Goal: Check status: Check status

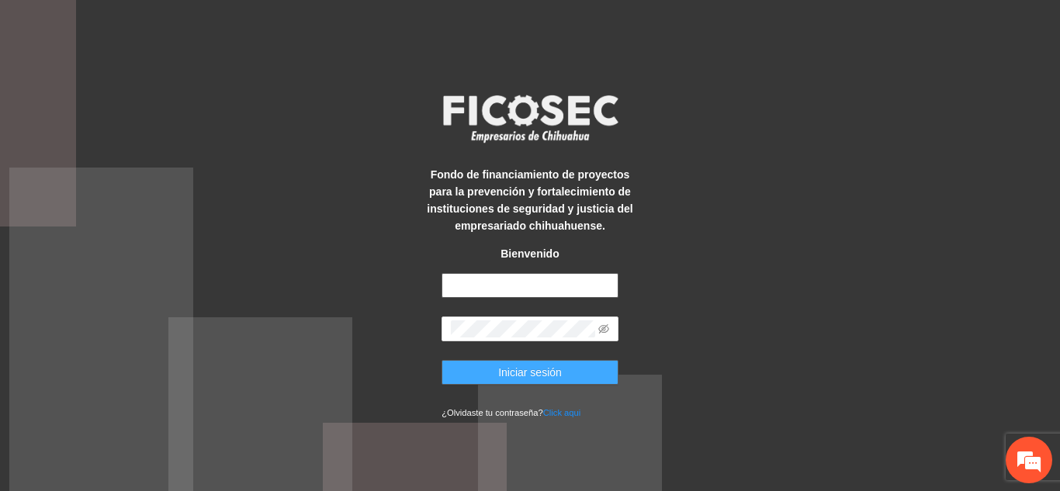
type input "**********"
click at [524, 366] on span "Iniciar sesión" at bounding box center [530, 372] width 64 height 17
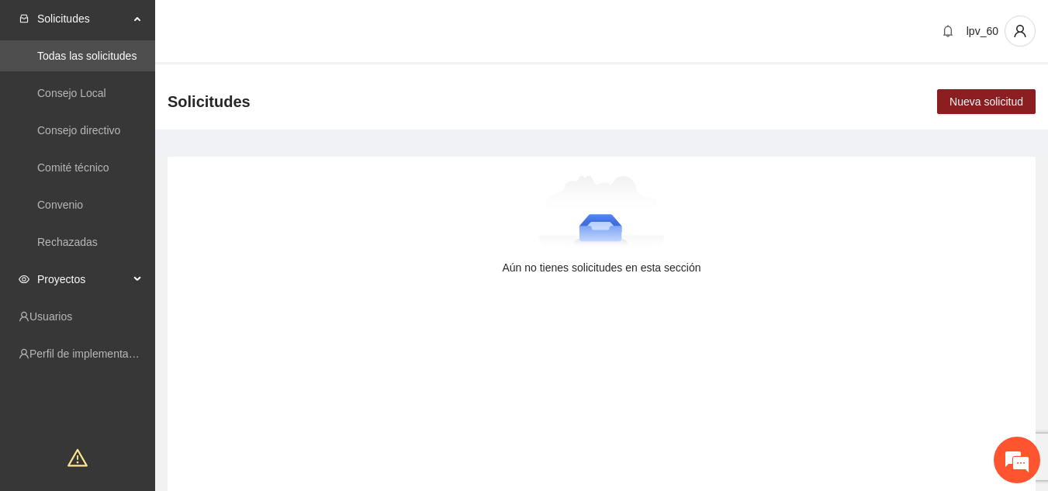
click at [109, 271] on span "Proyectos" at bounding box center [83, 279] width 92 height 31
click at [72, 310] on link "Activos" at bounding box center [54, 316] width 35 height 12
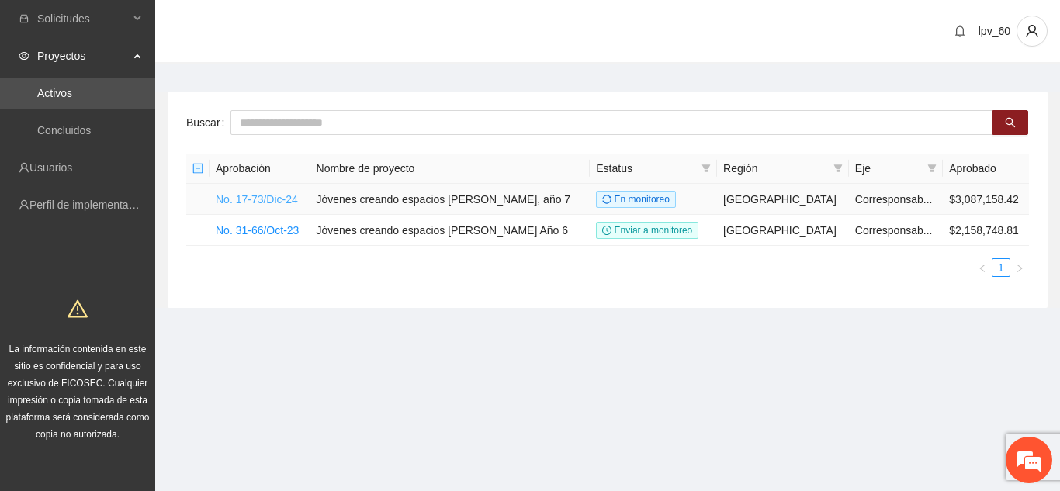
click at [279, 199] on link "No. 17-73/Dic-24" at bounding box center [257, 199] width 82 height 12
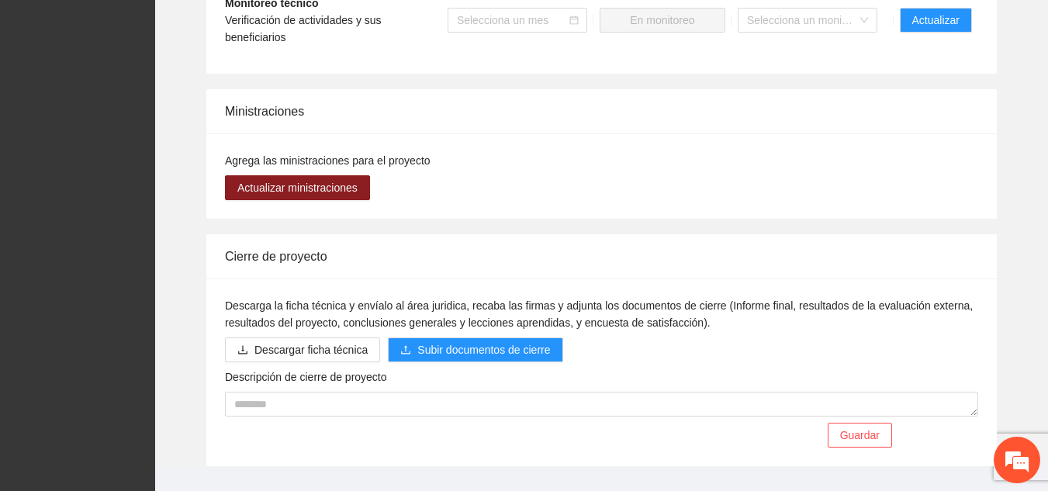
scroll to position [1592, 0]
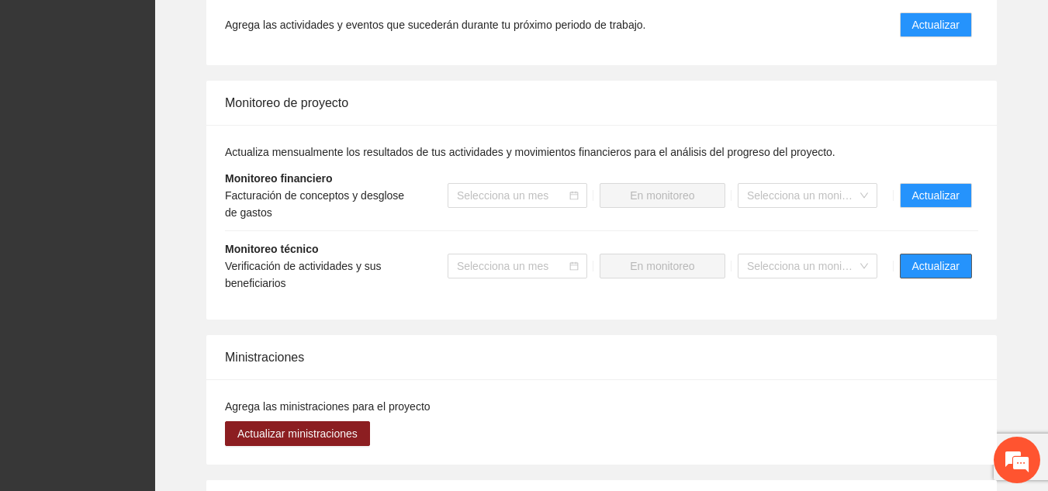
click at [936, 258] on span "Actualizar" at bounding box center [935, 266] width 47 height 17
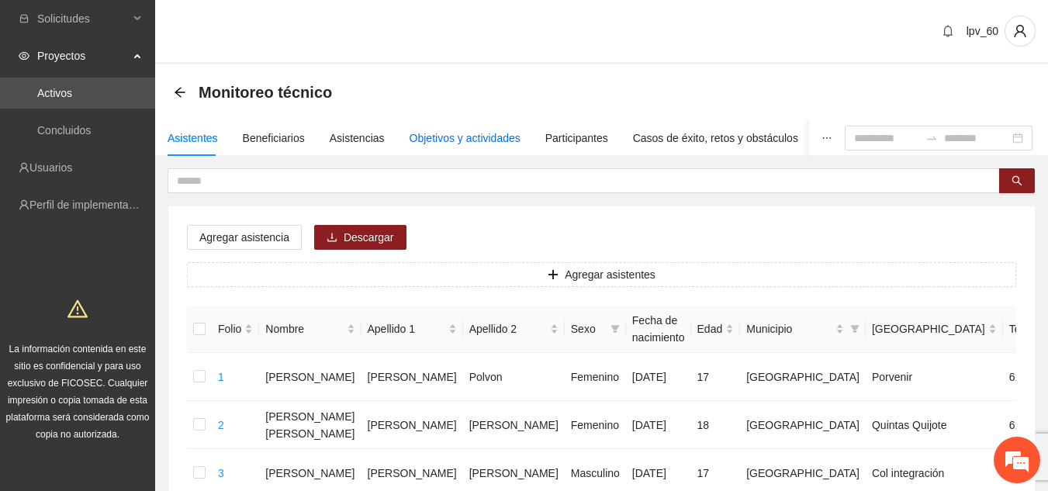
click at [458, 136] on div "Objetivos y actividades" at bounding box center [465, 138] width 111 height 17
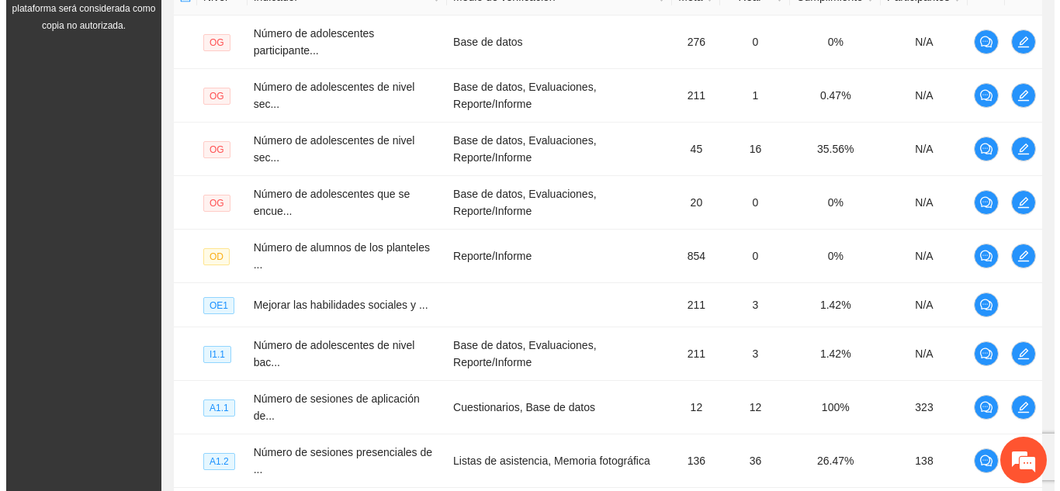
scroll to position [440, 0]
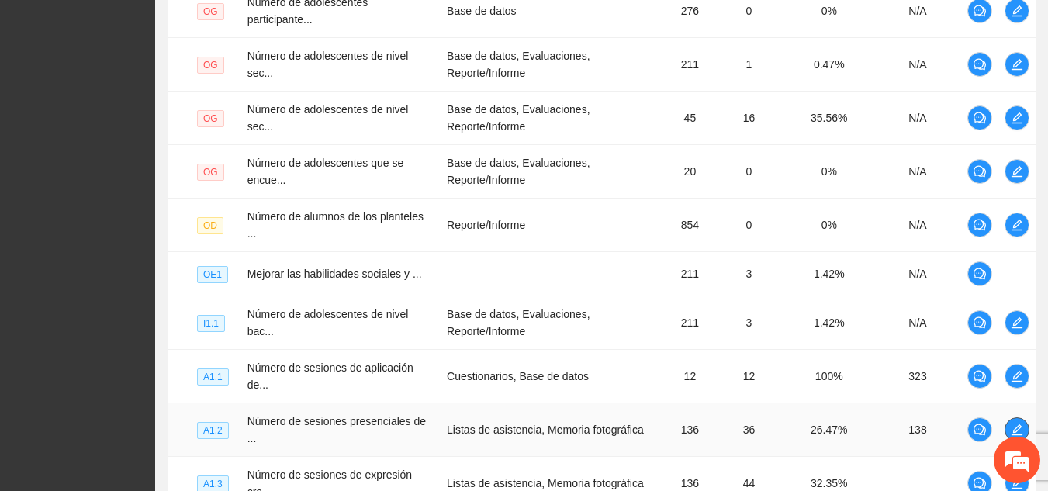
click at [1023, 424] on span "edit" at bounding box center [1016, 430] width 23 height 12
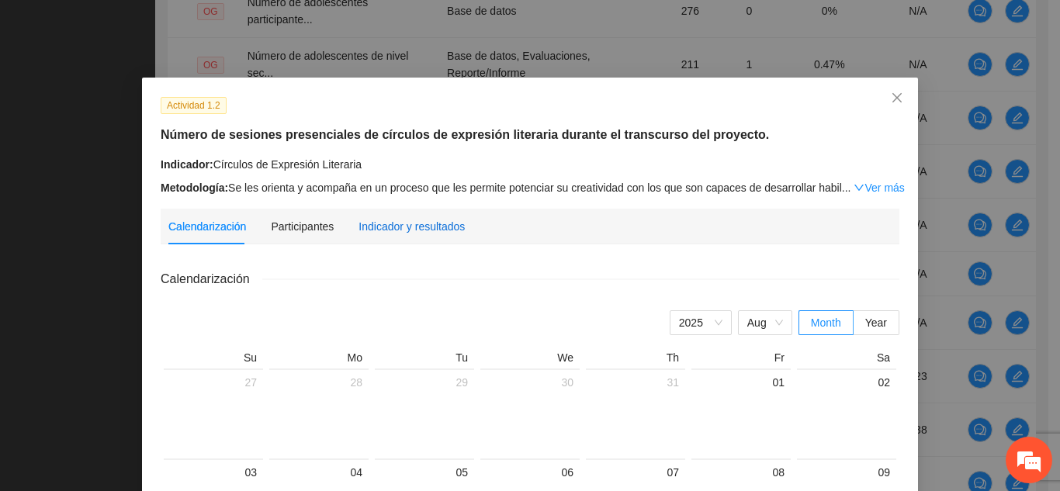
click at [437, 228] on div "Indicador y resultados" at bounding box center [411, 226] width 106 height 17
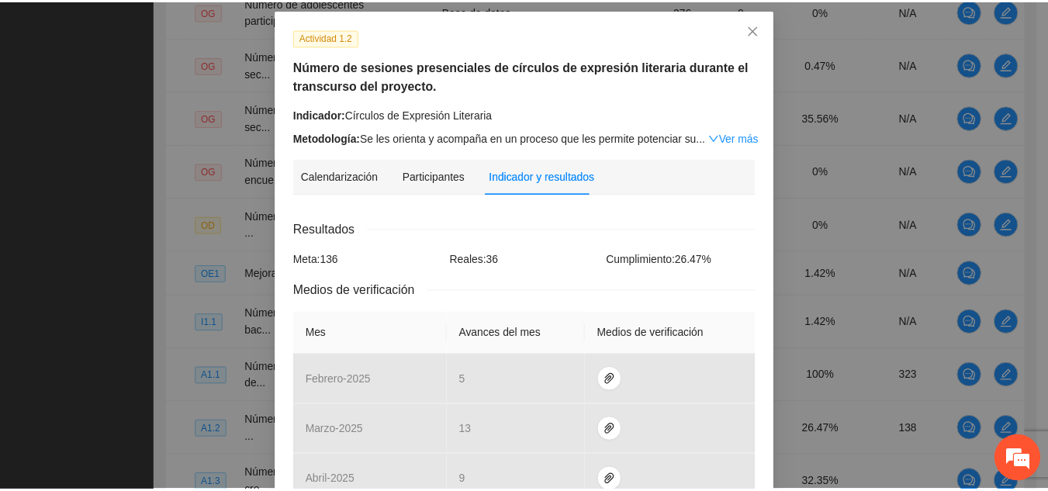
scroll to position [0, 0]
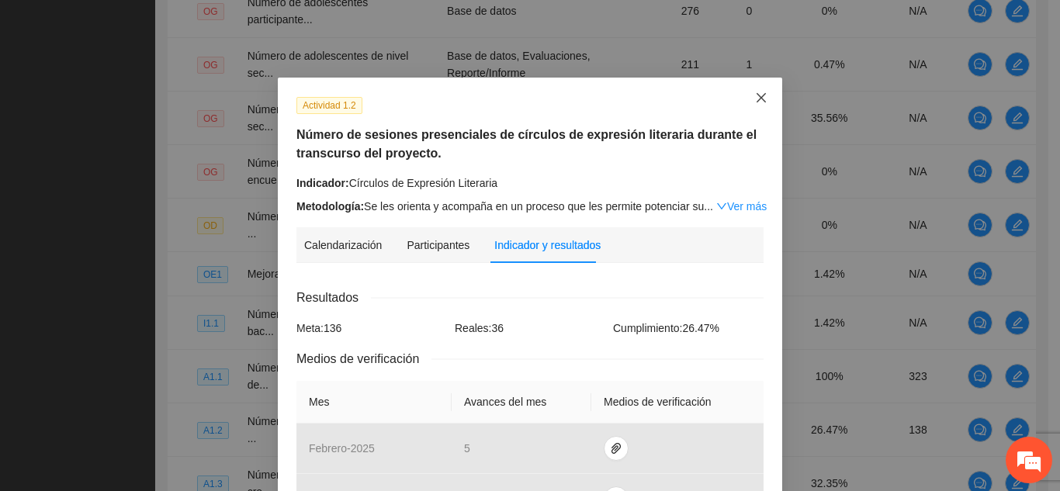
click at [761, 92] on icon "close" at bounding box center [761, 98] width 12 height 12
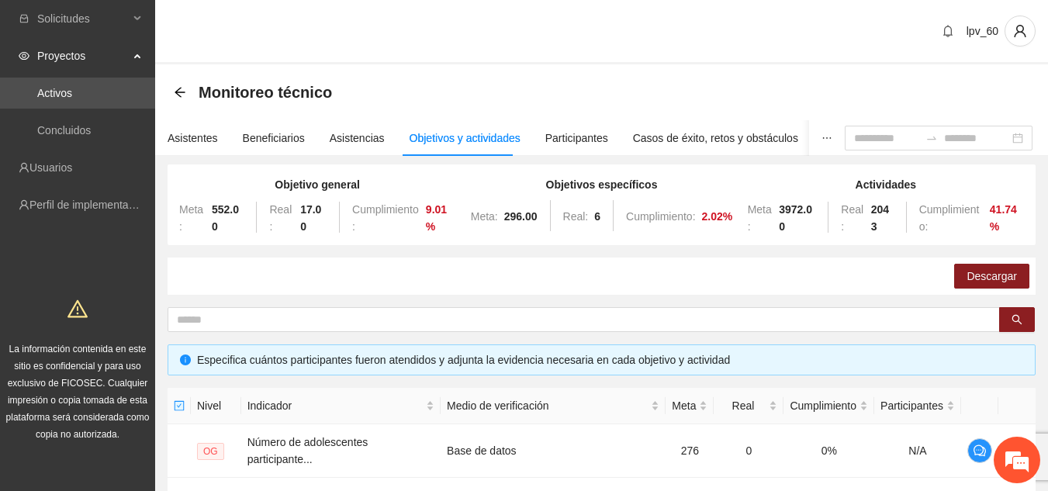
scroll to position [599, 0]
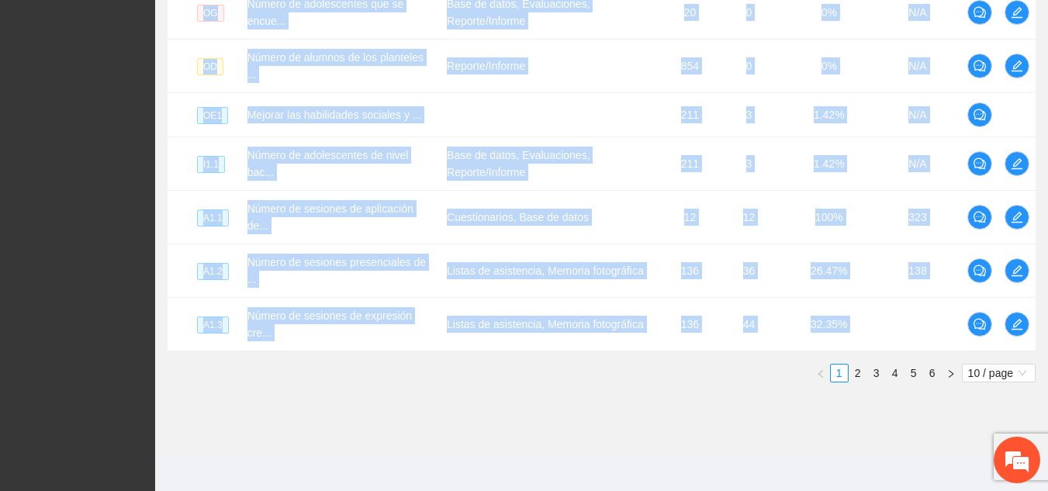
drag, startPoint x: 1044, startPoint y: 348, endPoint x: 1053, endPoint y: 161, distance: 187.2
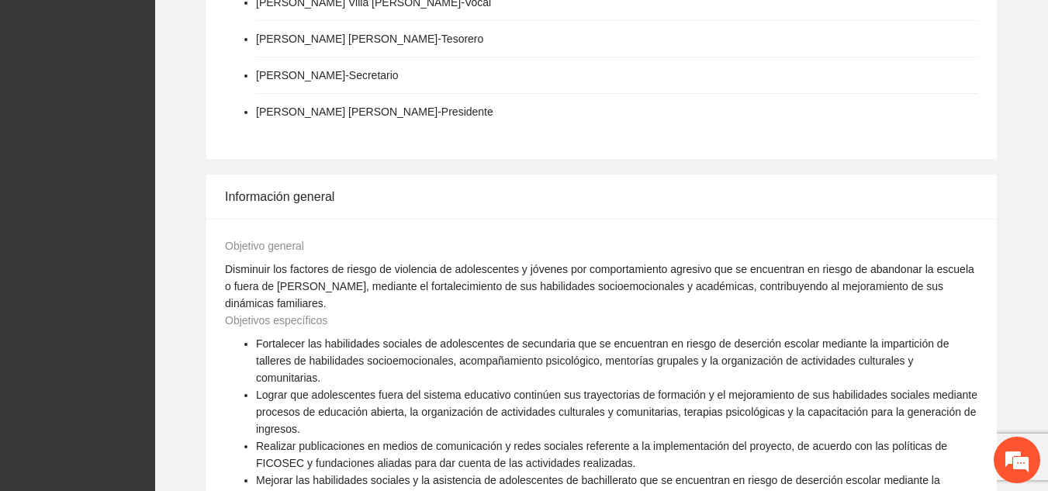
scroll to position [363, 0]
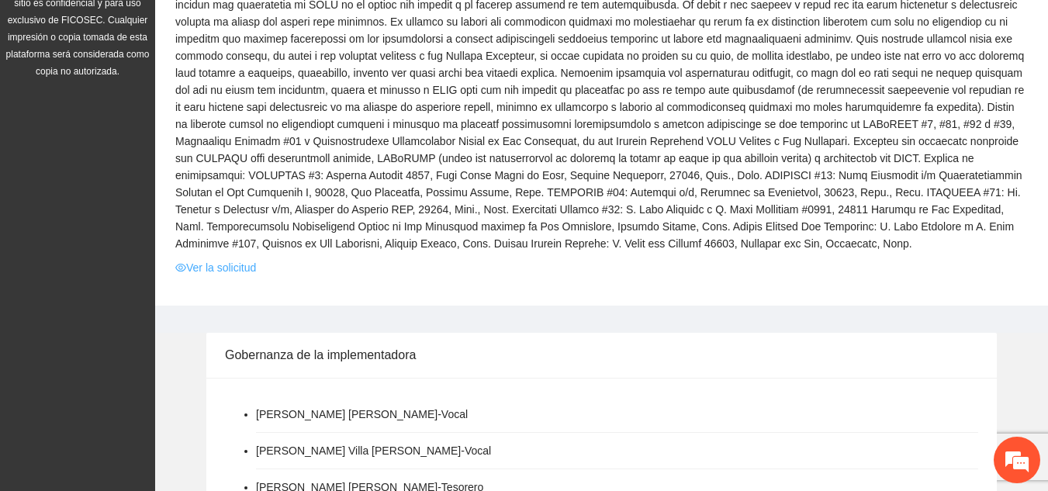
click at [211, 271] on link "Ver la solicitud" at bounding box center [215, 267] width 81 height 17
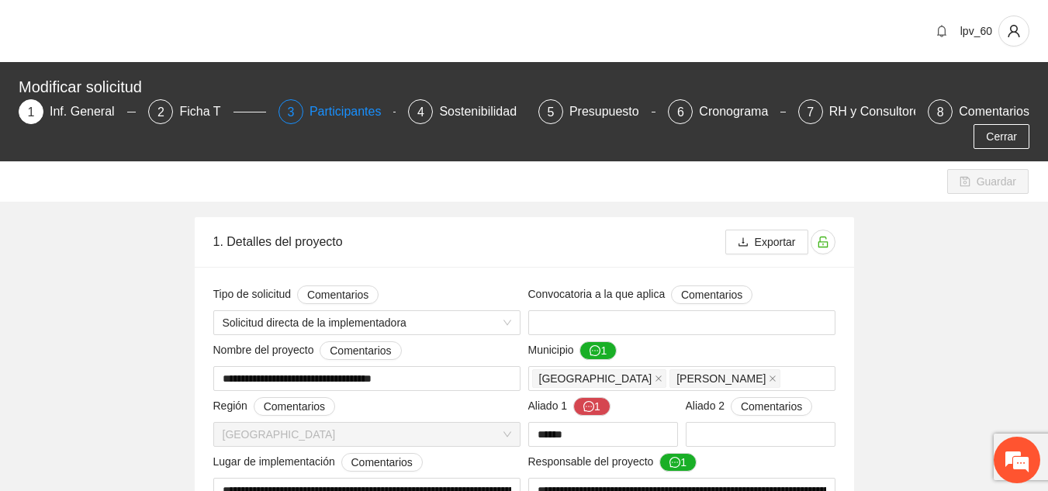
click at [344, 118] on div "Participantes" at bounding box center [352, 111] width 85 height 25
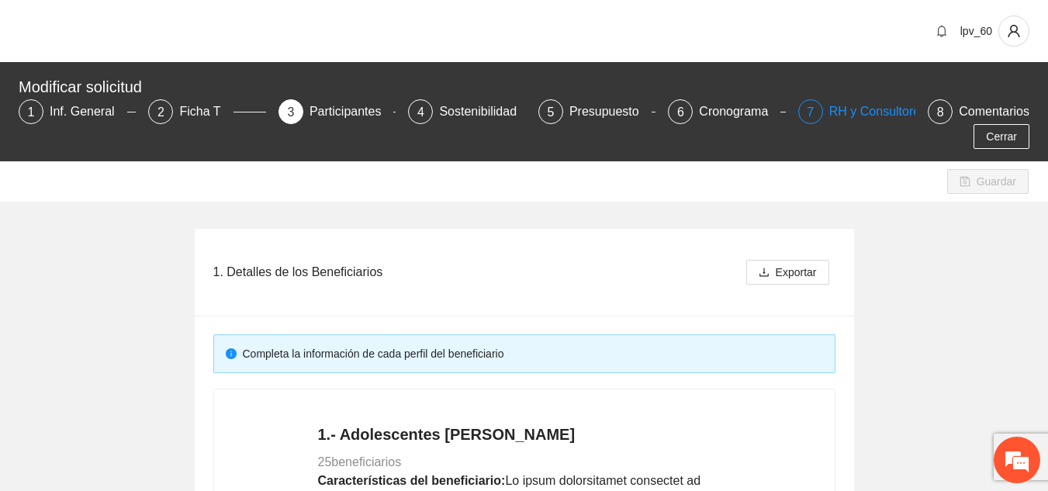
click at [832, 110] on div "RH y Consultores" at bounding box center [883, 111] width 109 height 25
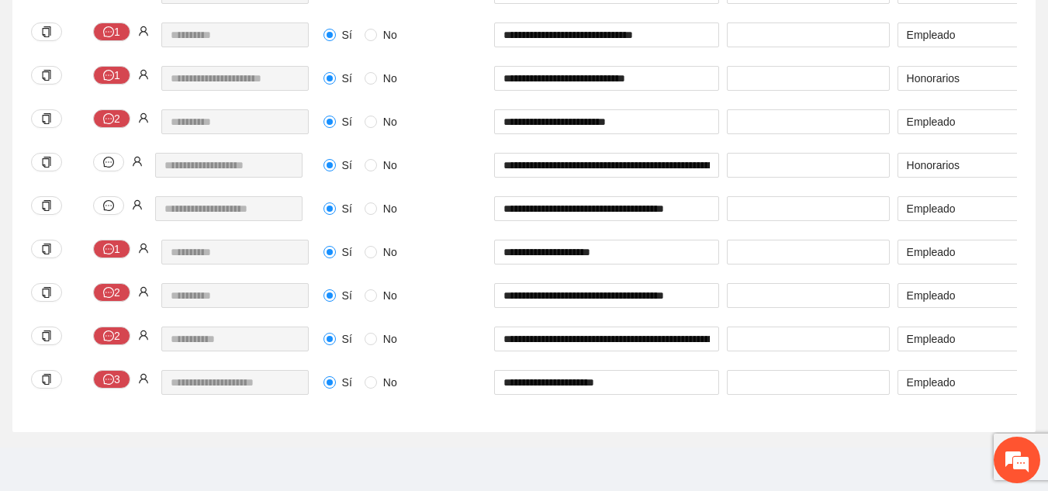
scroll to position [68, 0]
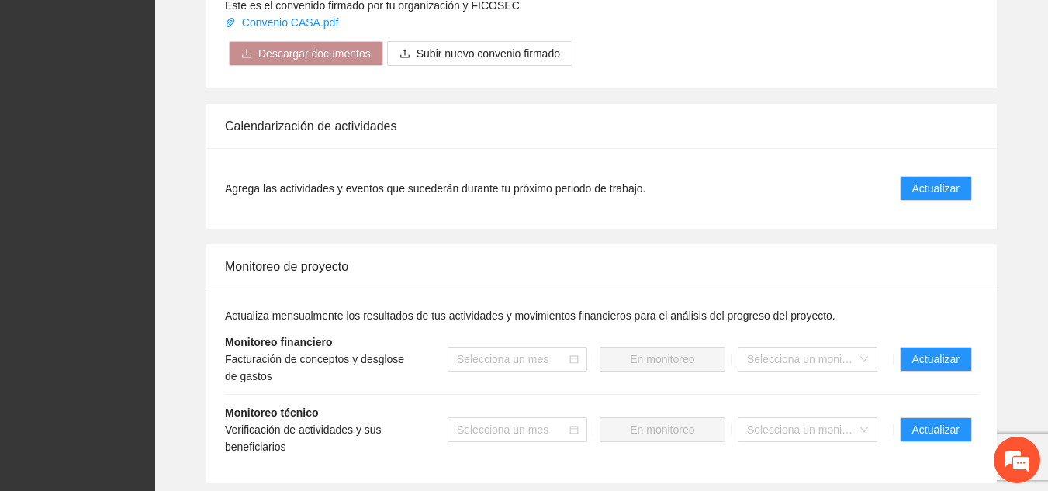
scroll to position [1463, 0]
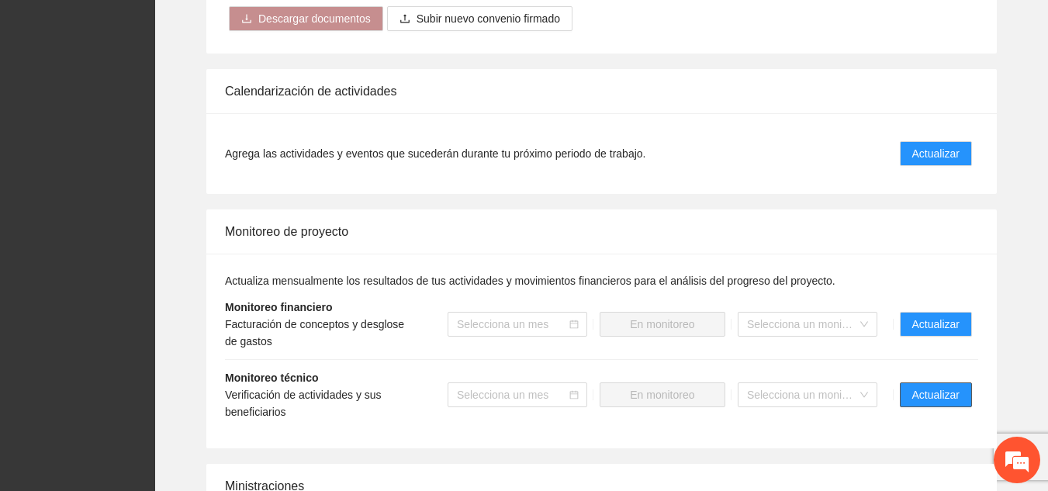
click at [925, 386] on span "Actualizar" at bounding box center [935, 394] width 47 height 17
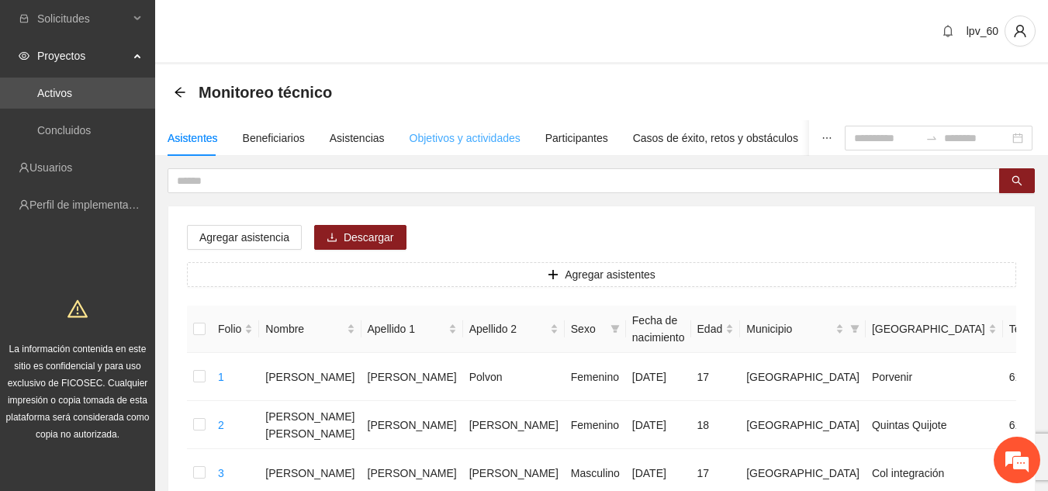
click at [438, 147] on div "Objetivos y actividades" at bounding box center [465, 138] width 111 height 36
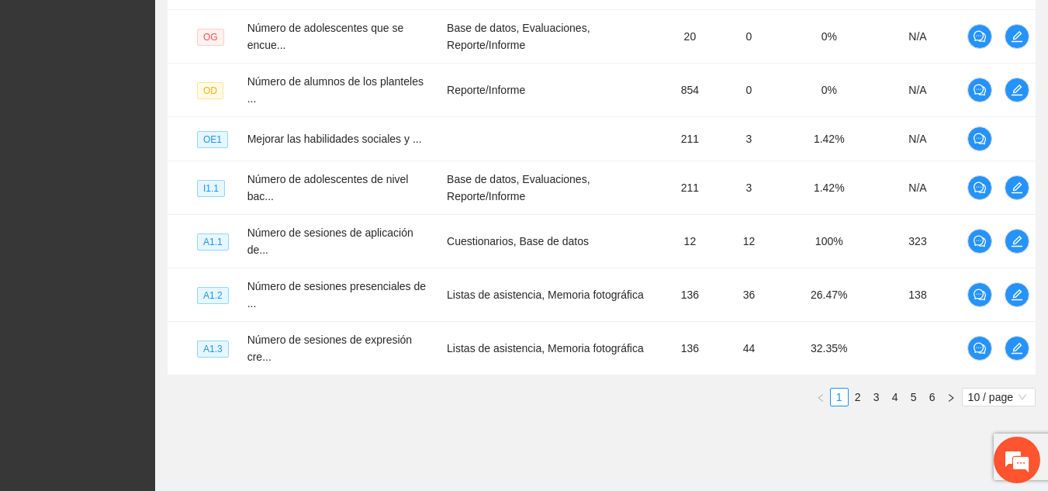
scroll to position [579, 0]
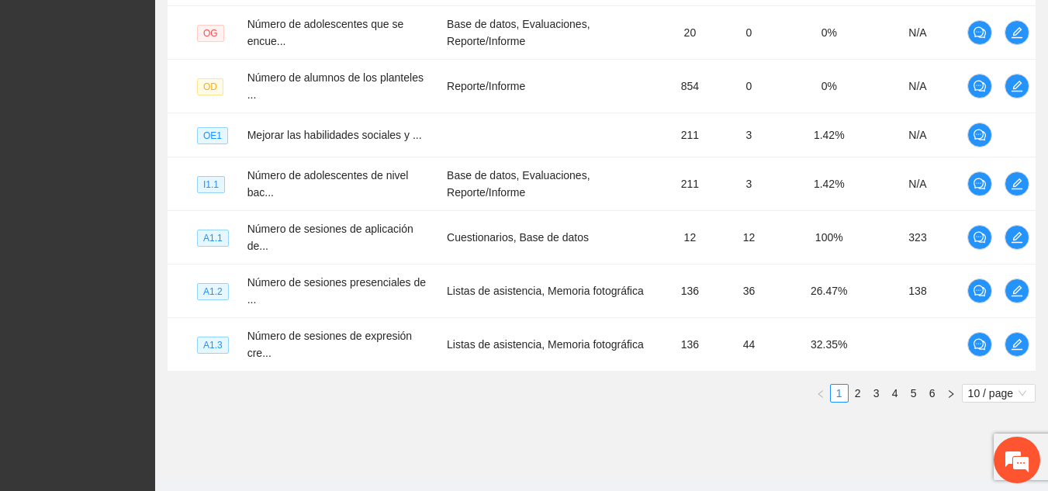
click at [859, 386] on link "2" at bounding box center [857, 393] width 17 height 17
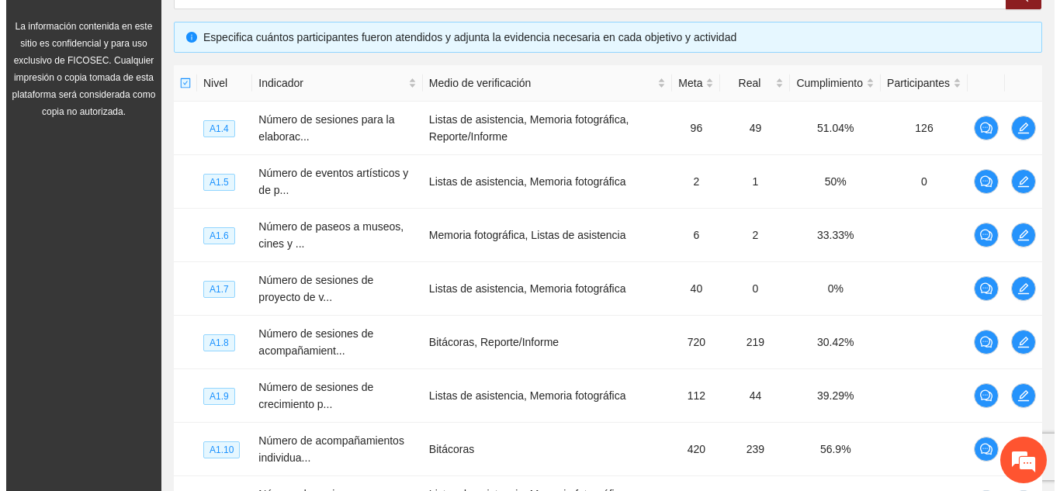
scroll to position [313, 0]
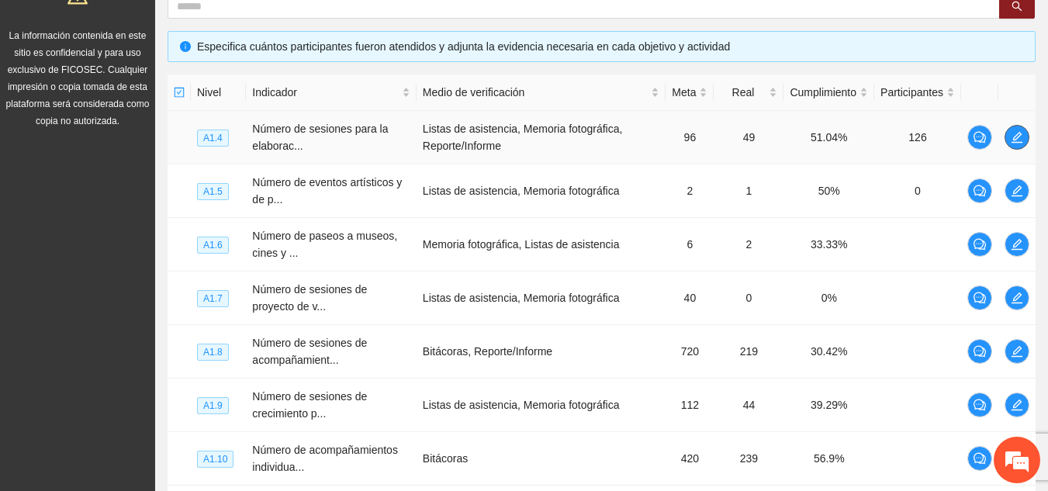
click at [1018, 145] on button "button" at bounding box center [1017, 137] width 25 height 25
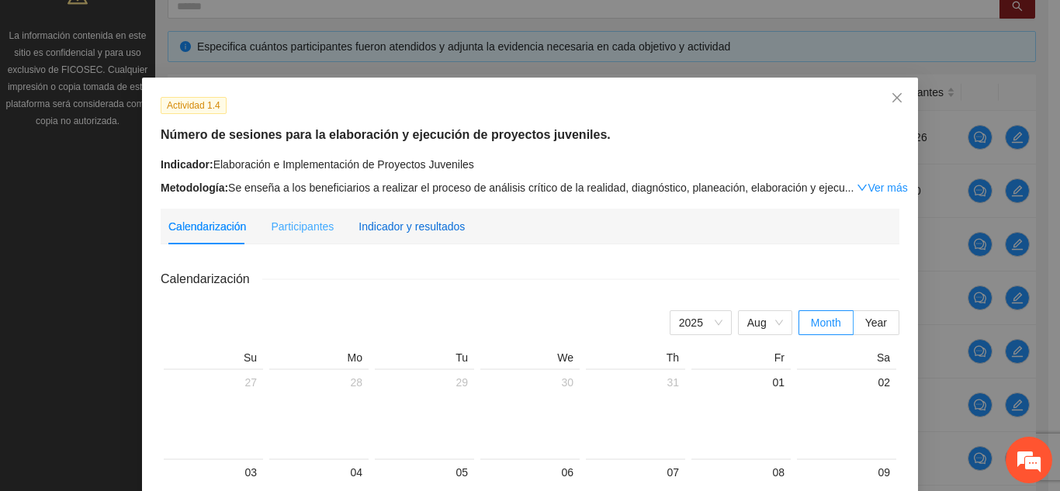
drag, startPoint x: 394, startPoint y: 220, endPoint x: 406, endPoint y: 223, distance: 12.8
click at [396, 220] on div "Indicador y resultados" at bounding box center [411, 226] width 106 height 17
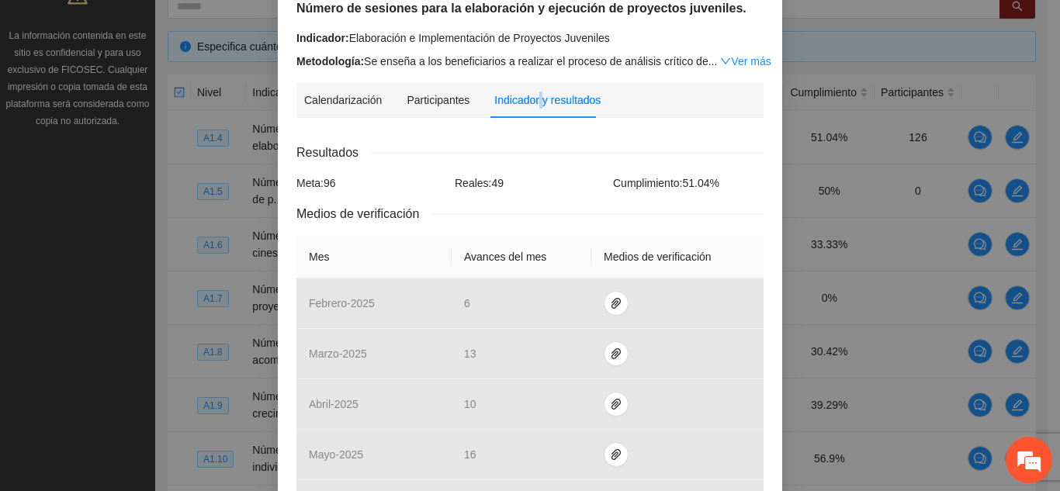
scroll to position [81, 0]
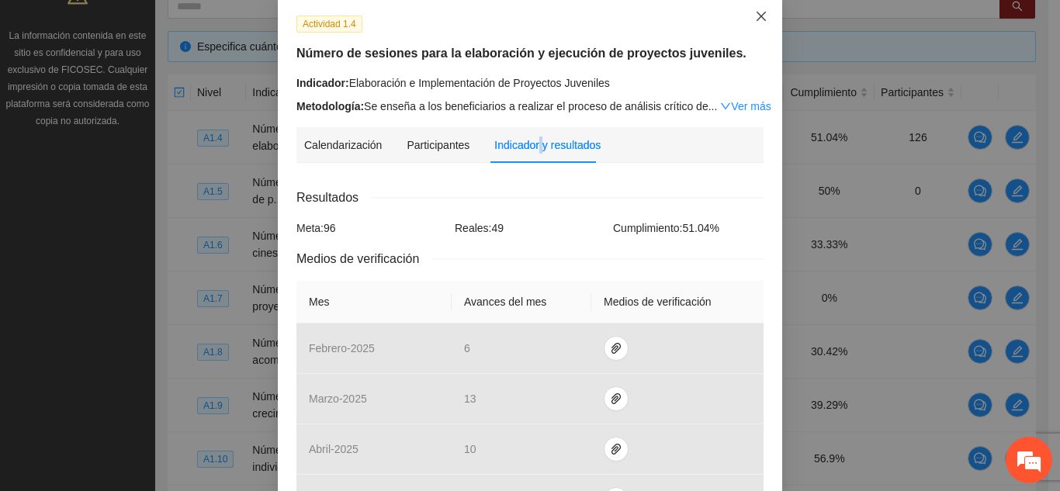
click at [756, 19] on icon "close" at bounding box center [761, 16] width 12 height 12
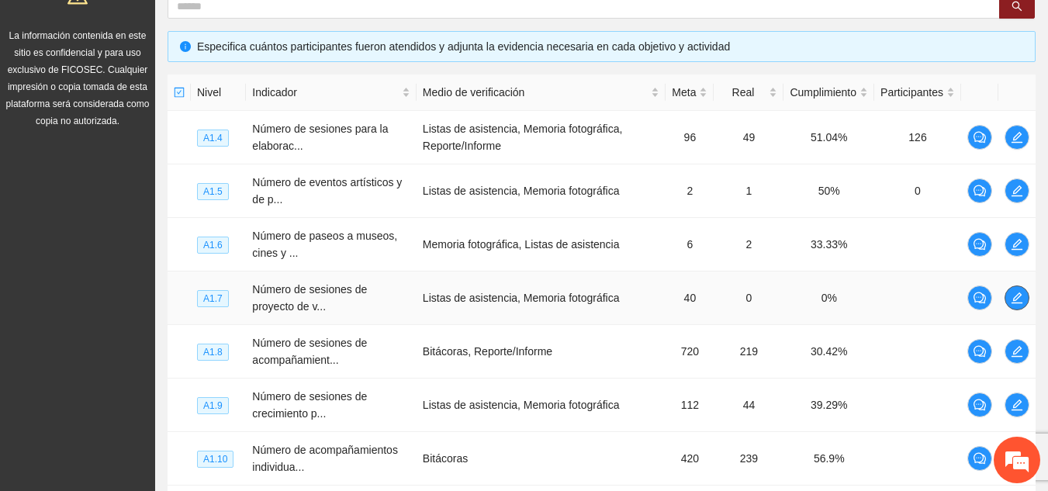
click at [1019, 302] on icon "edit" at bounding box center [1017, 298] width 12 height 12
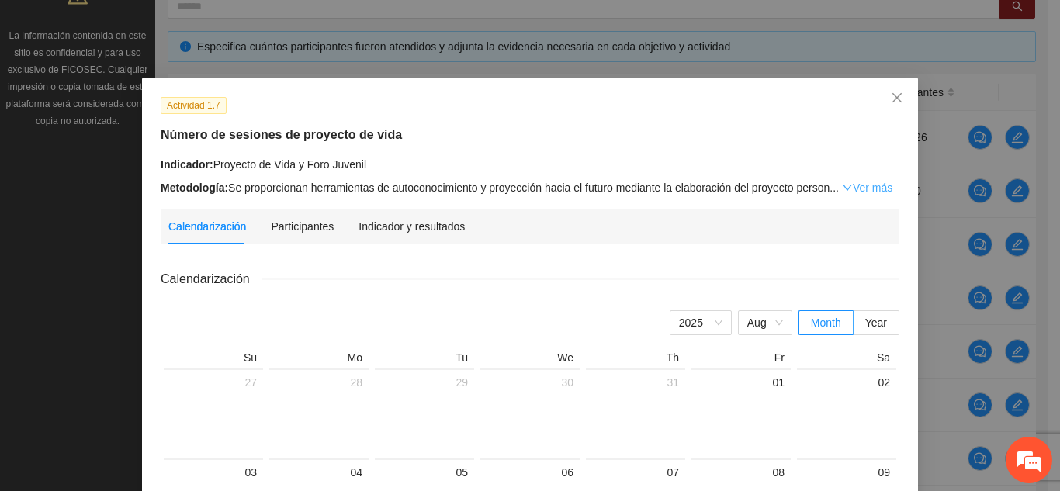
click at [860, 186] on link "Ver más" at bounding box center [867, 188] width 50 height 12
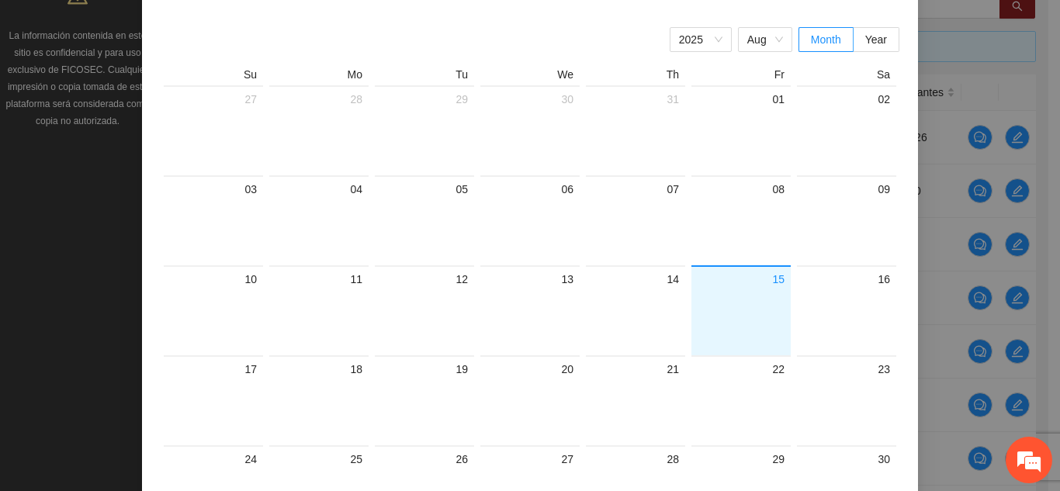
scroll to position [216, 0]
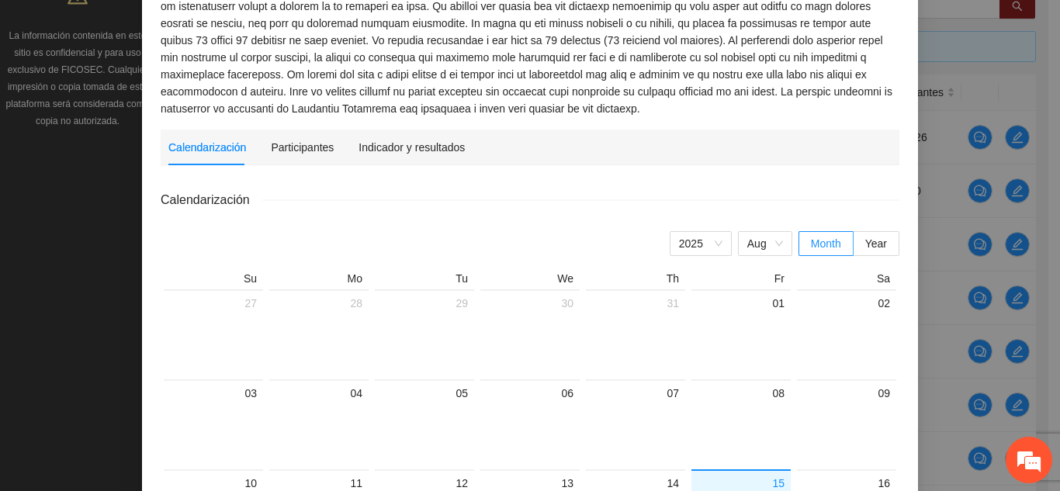
click at [460, 150] on div "Calendarización Participantes Indicador y resultados" at bounding box center [529, 148] width 723 height 36
click at [440, 153] on div "Indicador y resultados" at bounding box center [411, 147] width 106 height 17
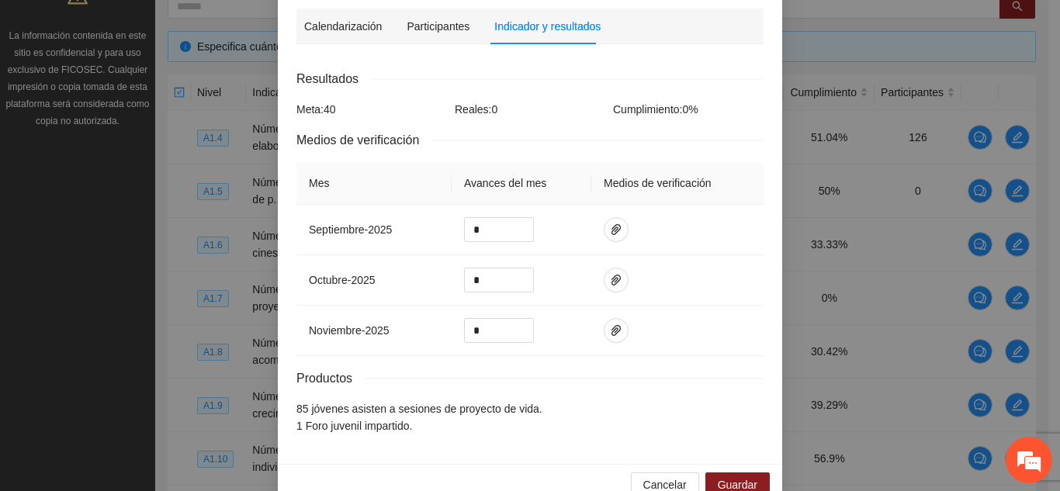
scroll to position [454, 0]
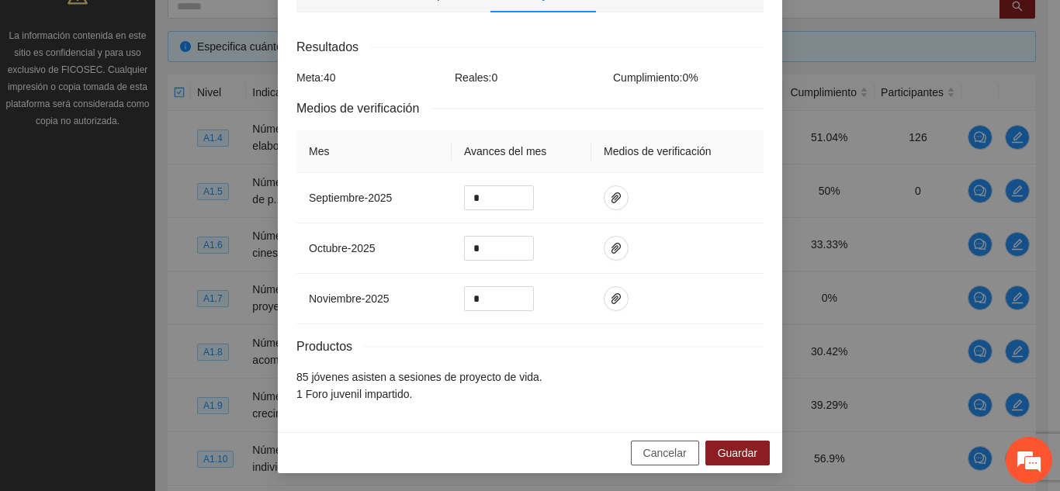
click at [665, 454] on span "Cancelar" at bounding box center [664, 452] width 43 height 17
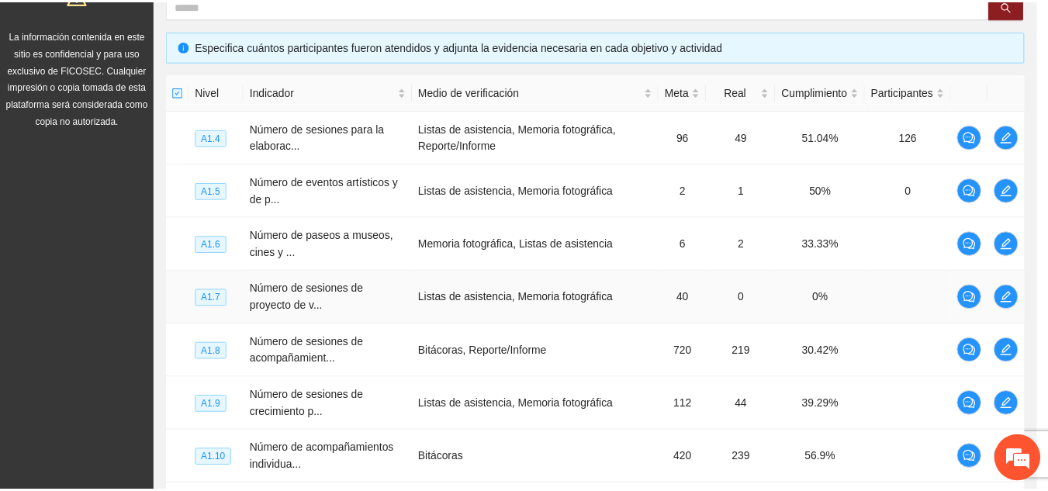
scroll to position [376, 0]
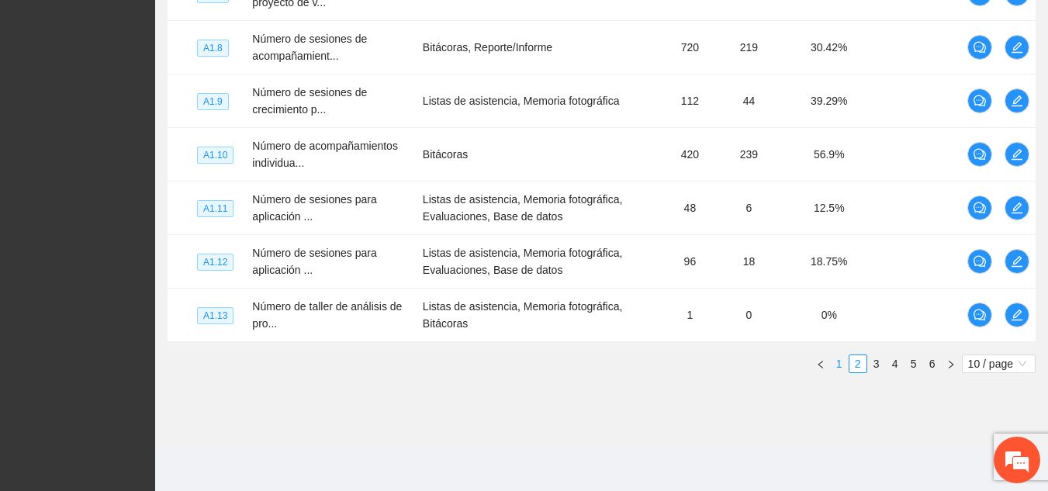
click at [839, 368] on link "1" at bounding box center [839, 363] width 17 height 17
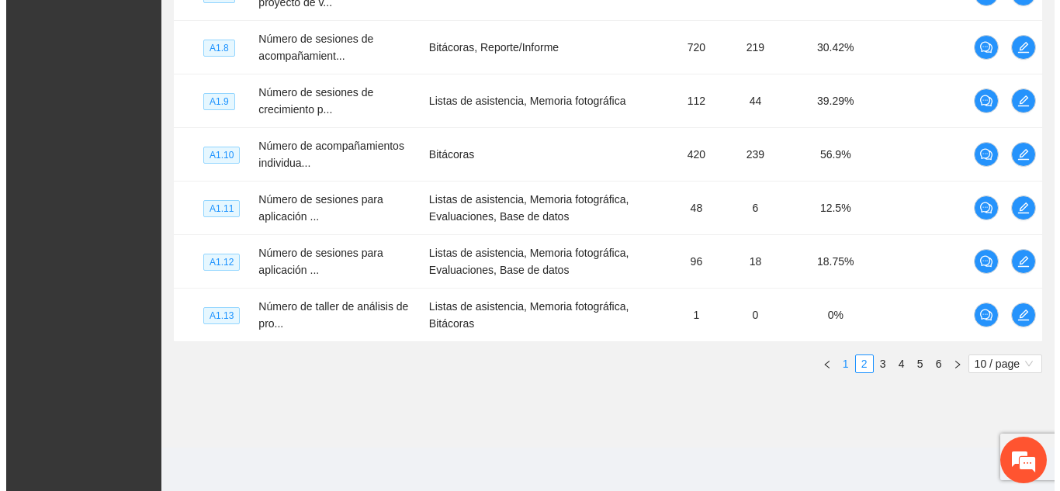
scroll to position [599, 0]
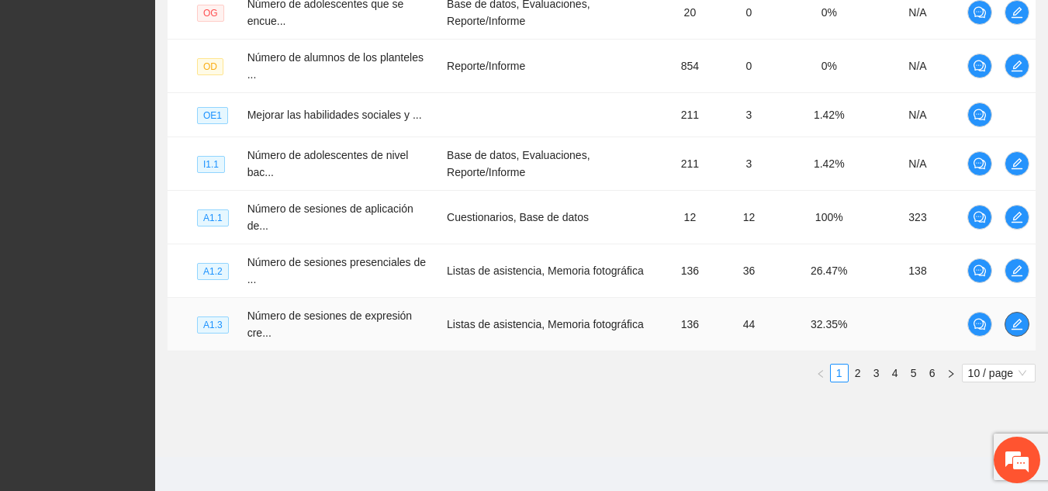
click at [1019, 318] on icon "edit" at bounding box center [1017, 324] width 12 height 12
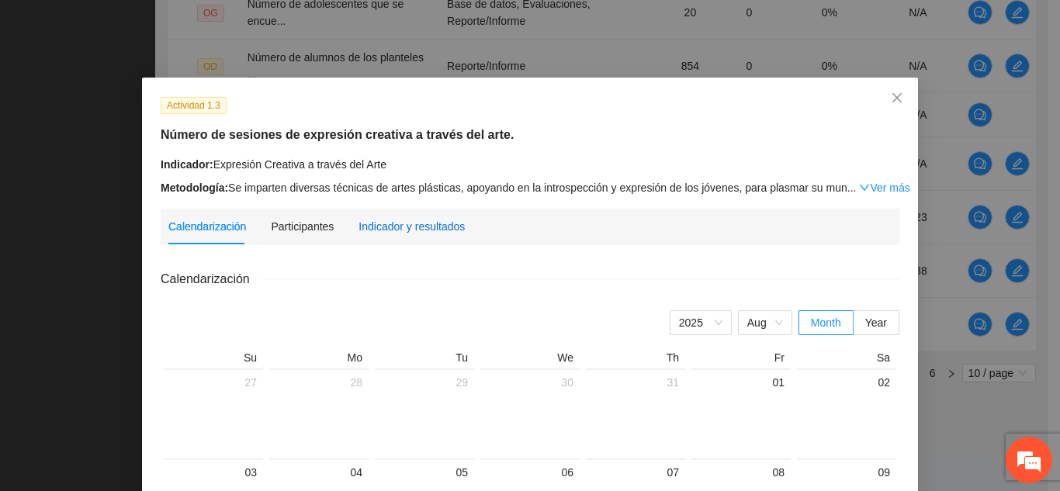
click at [390, 219] on div "Indicador y resultados" at bounding box center [411, 226] width 106 height 17
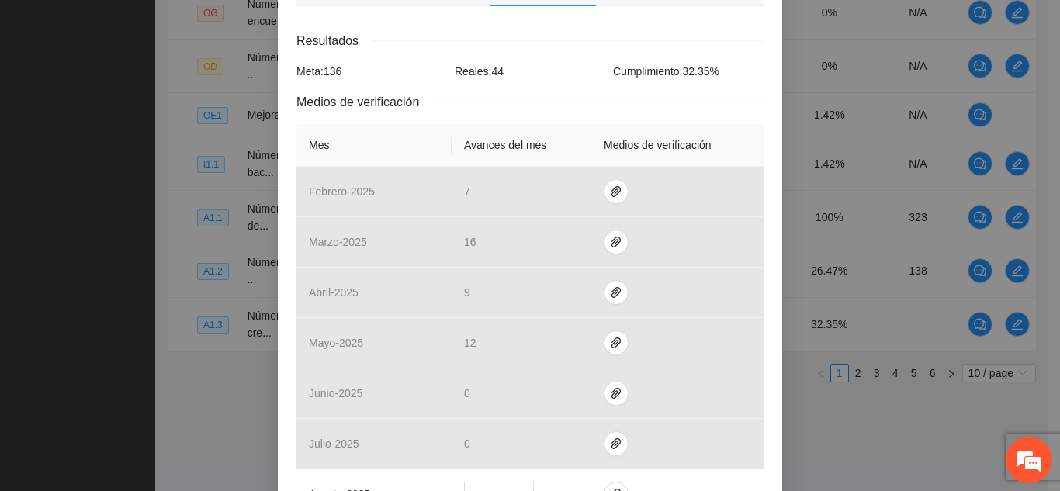
scroll to position [0, 0]
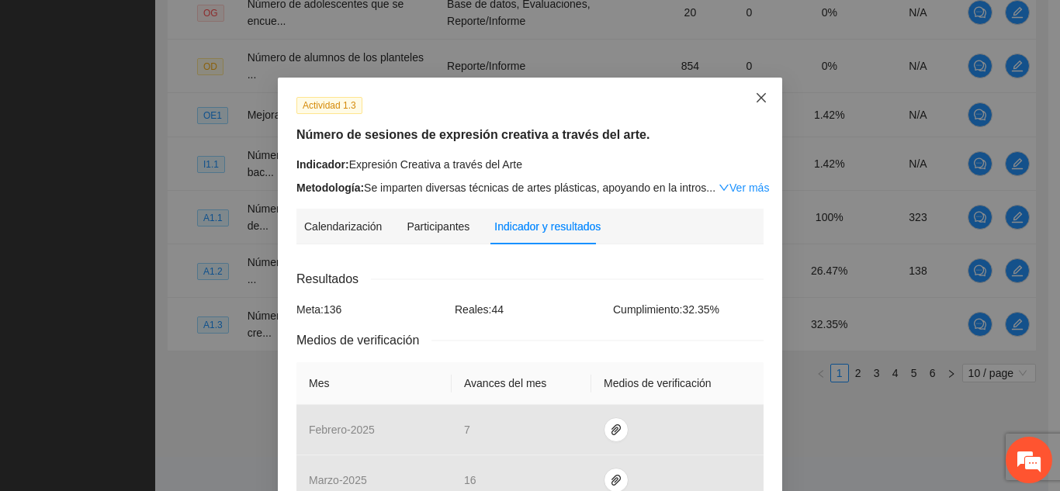
click at [756, 108] on span "Close" at bounding box center [761, 99] width 42 height 42
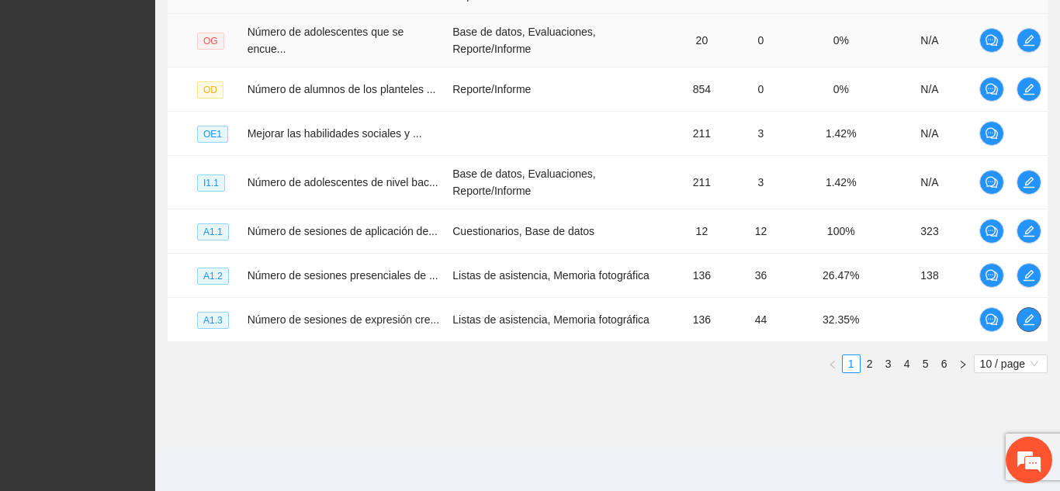
scroll to position [562, 0]
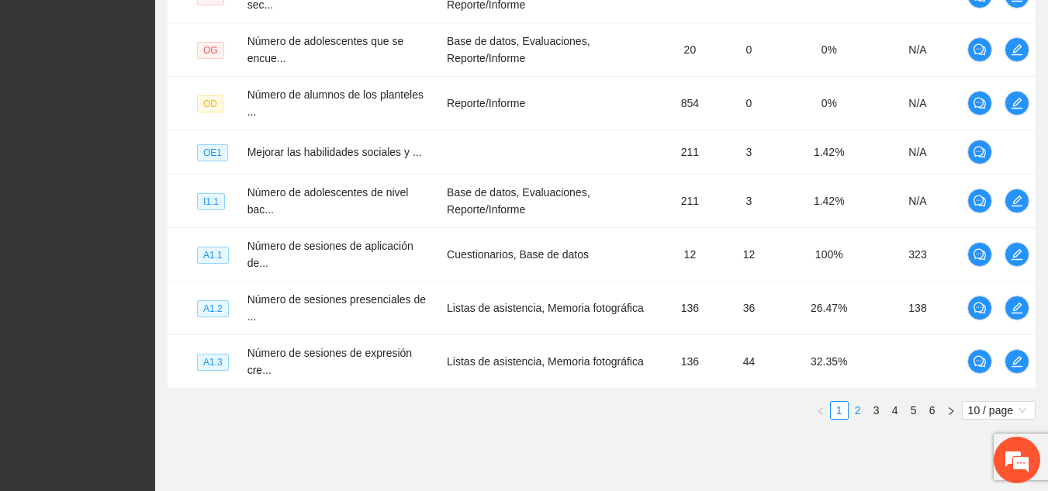
click at [862, 402] on link "2" at bounding box center [857, 410] width 17 height 17
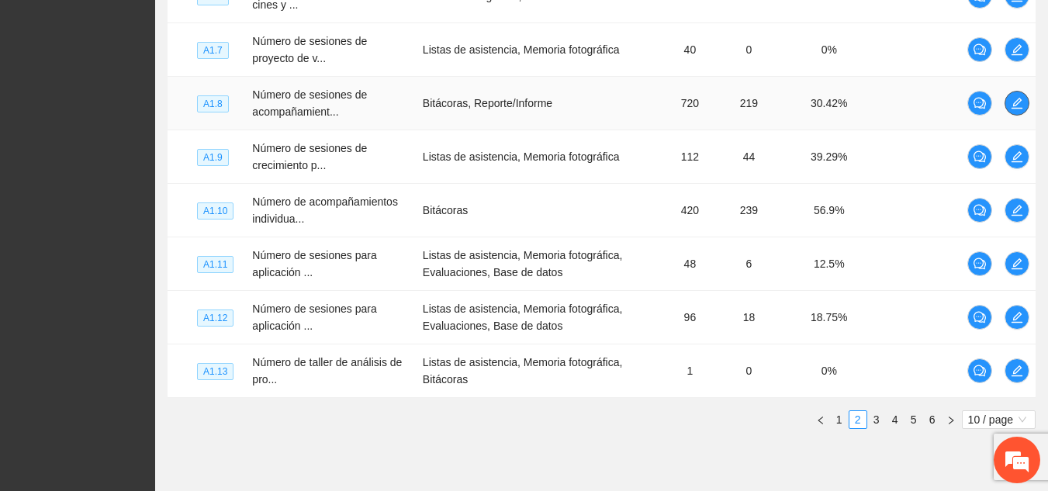
click at [1017, 99] on icon "edit" at bounding box center [1017, 103] width 12 height 12
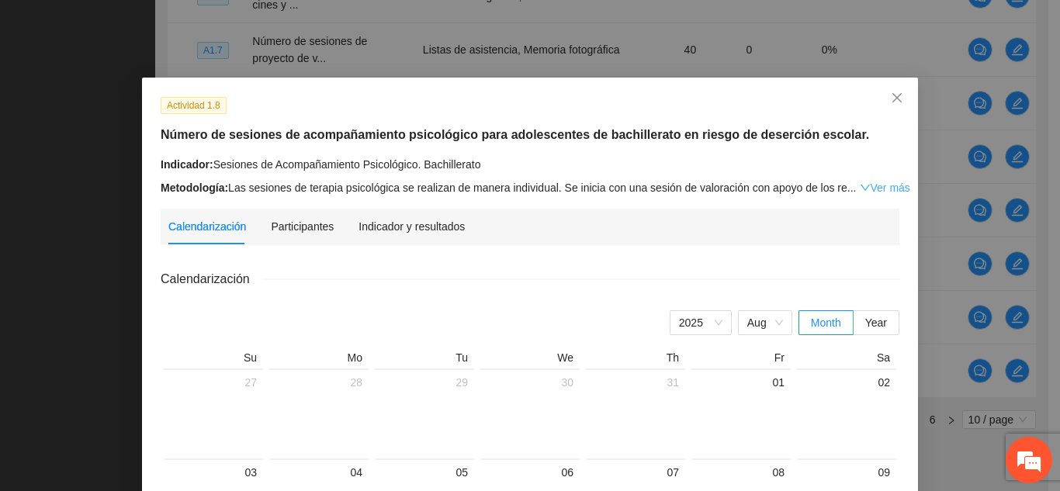
click at [879, 187] on link "Ver más" at bounding box center [884, 188] width 50 height 12
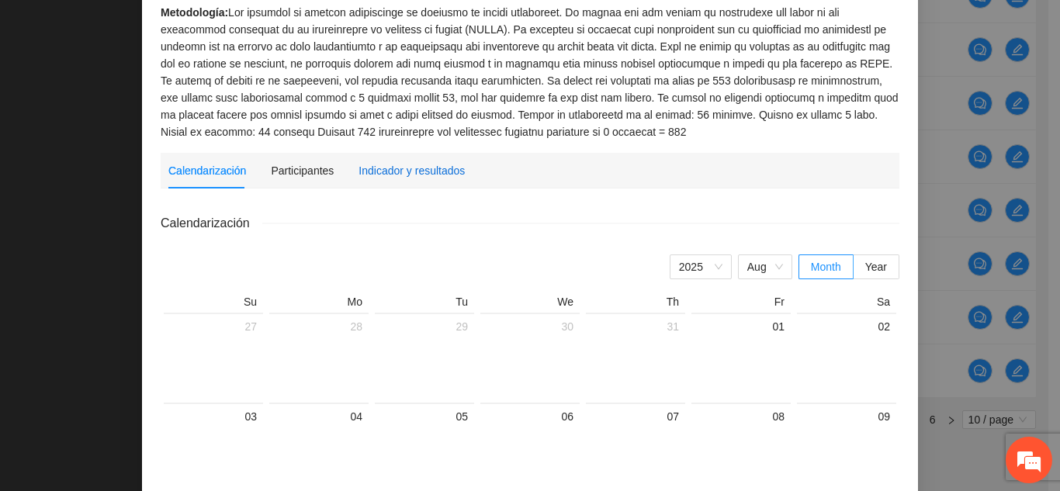
click at [394, 163] on div "Indicador y resultados" at bounding box center [411, 170] width 106 height 17
